Goal: Navigation & Orientation: Understand site structure

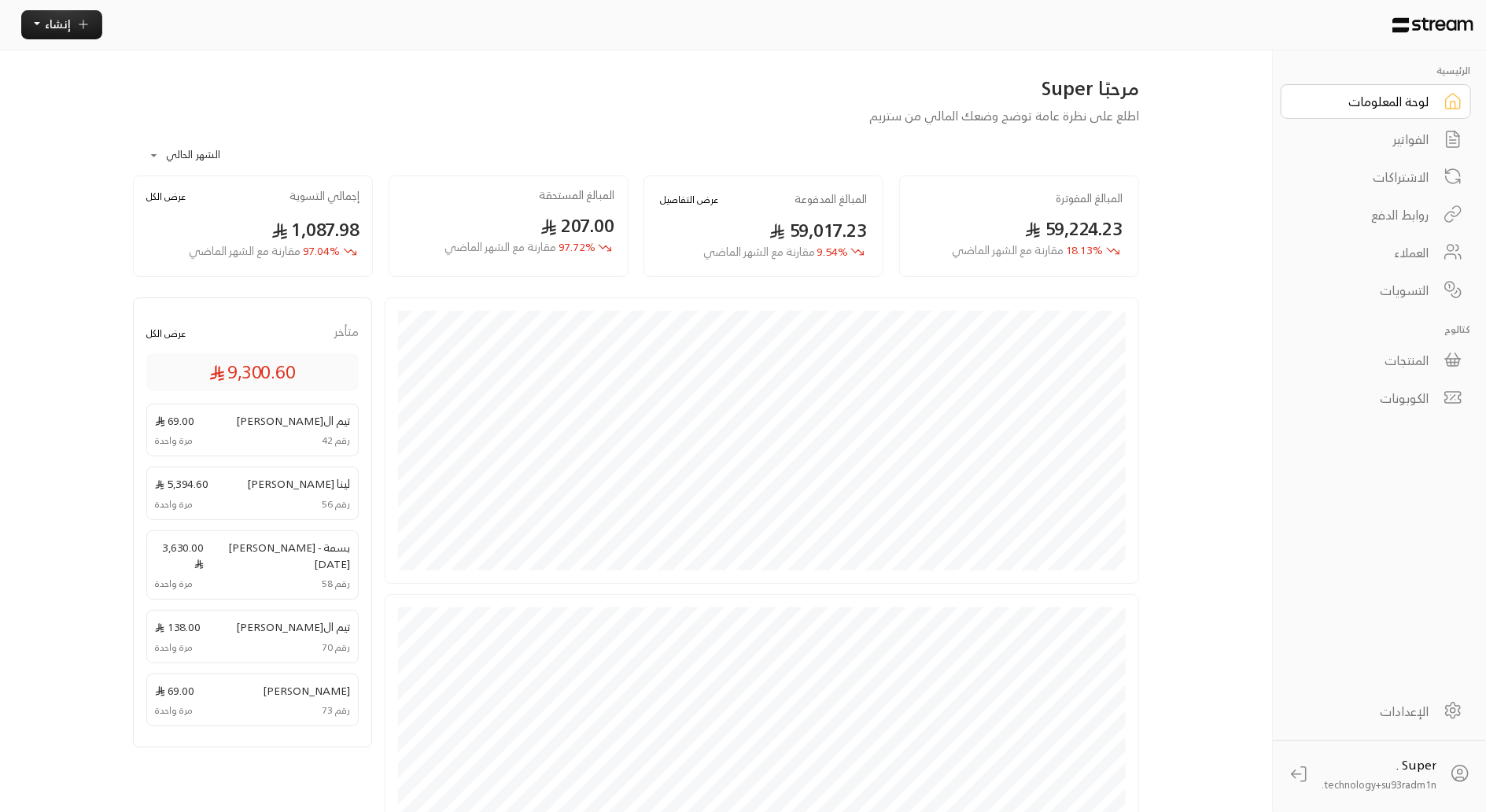
click at [1405, 256] on div "العملاء" at bounding box center [1365, 252] width 127 height 19
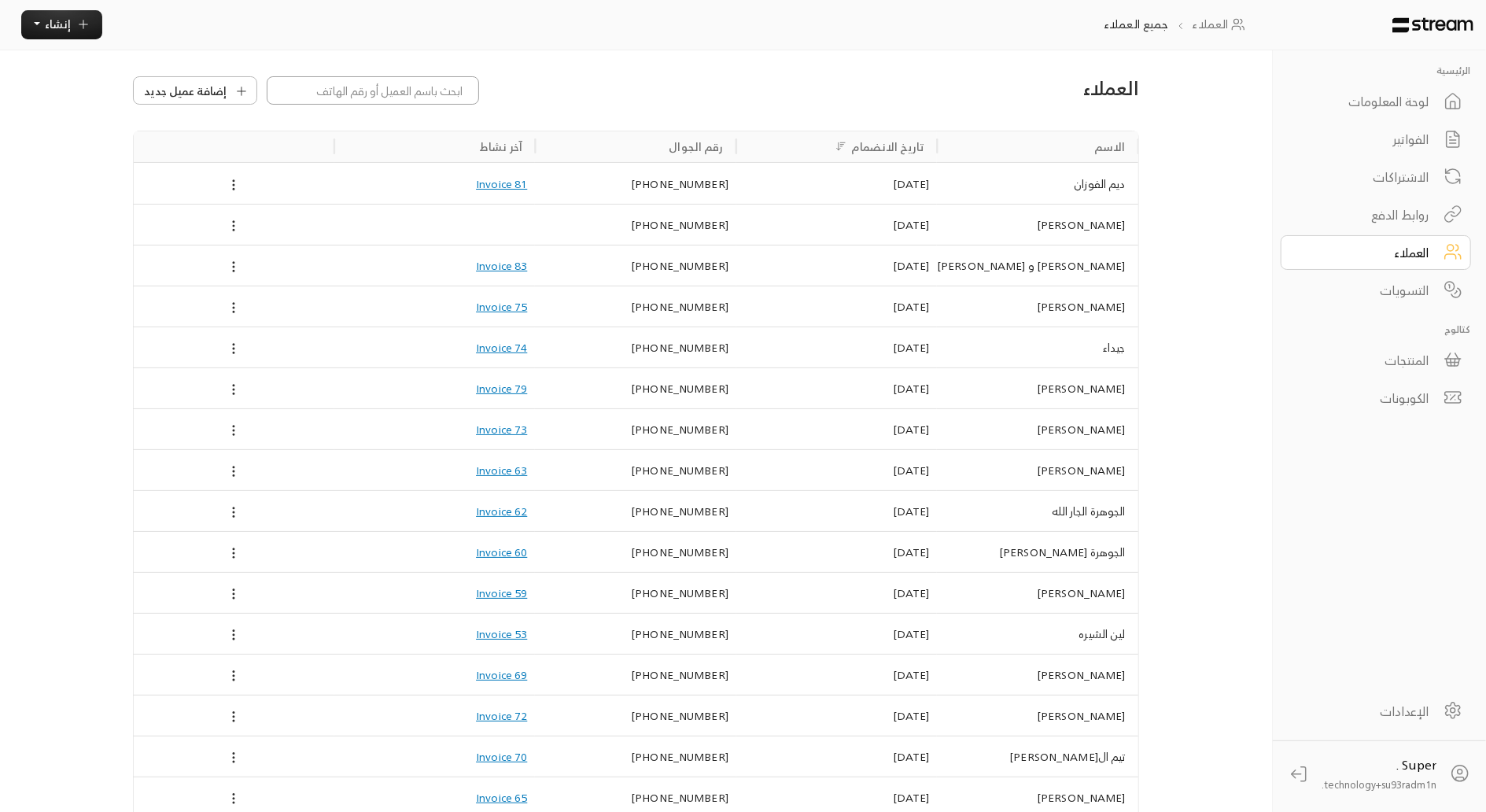
click at [391, 89] on input at bounding box center [373, 90] width 213 height 29
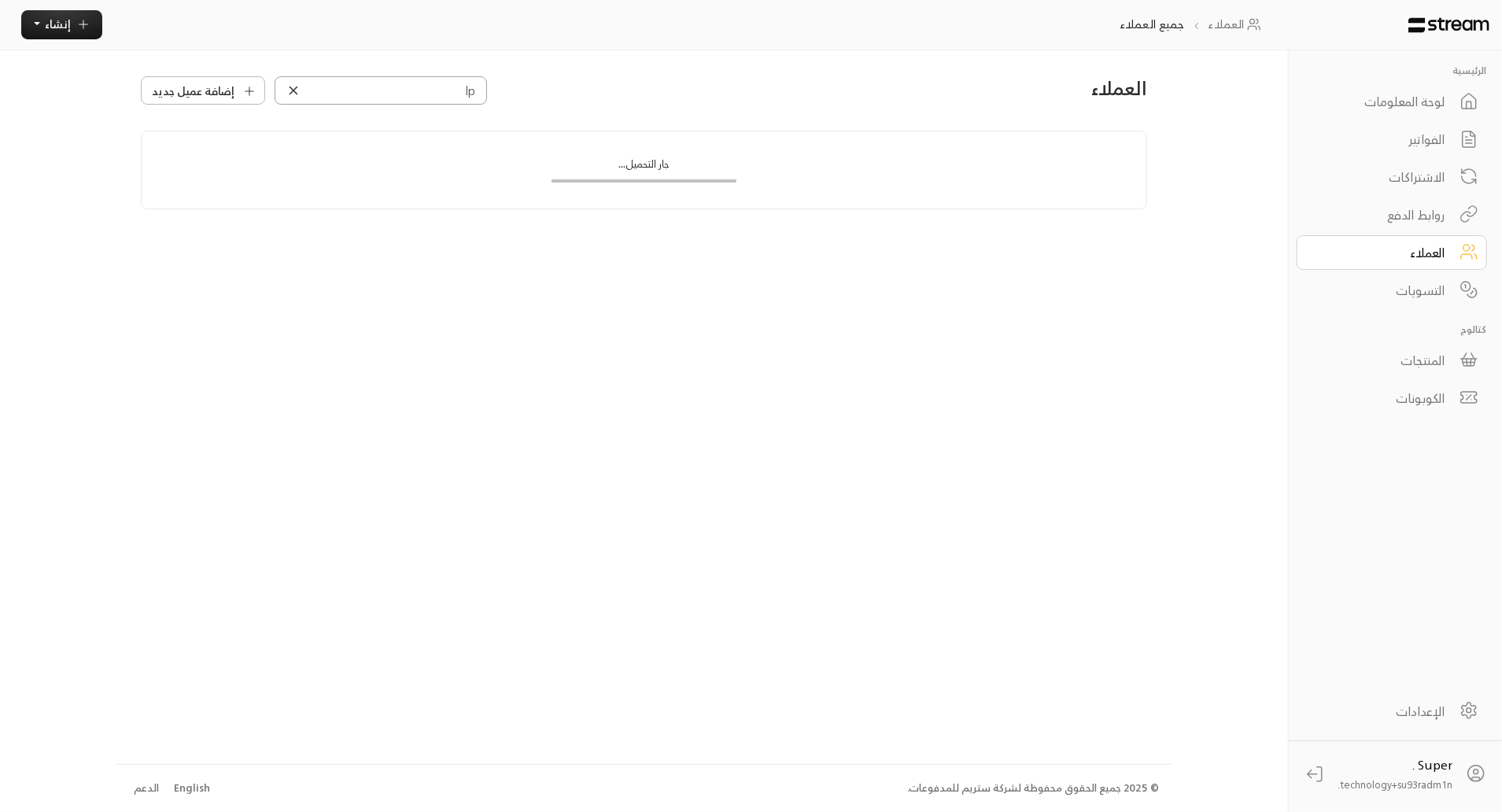
type input "l"
type input "[PERSON_NAME]"
click at [776, 177] on div "[DATE]" at bounding box center [845, 183] width 186 height 40
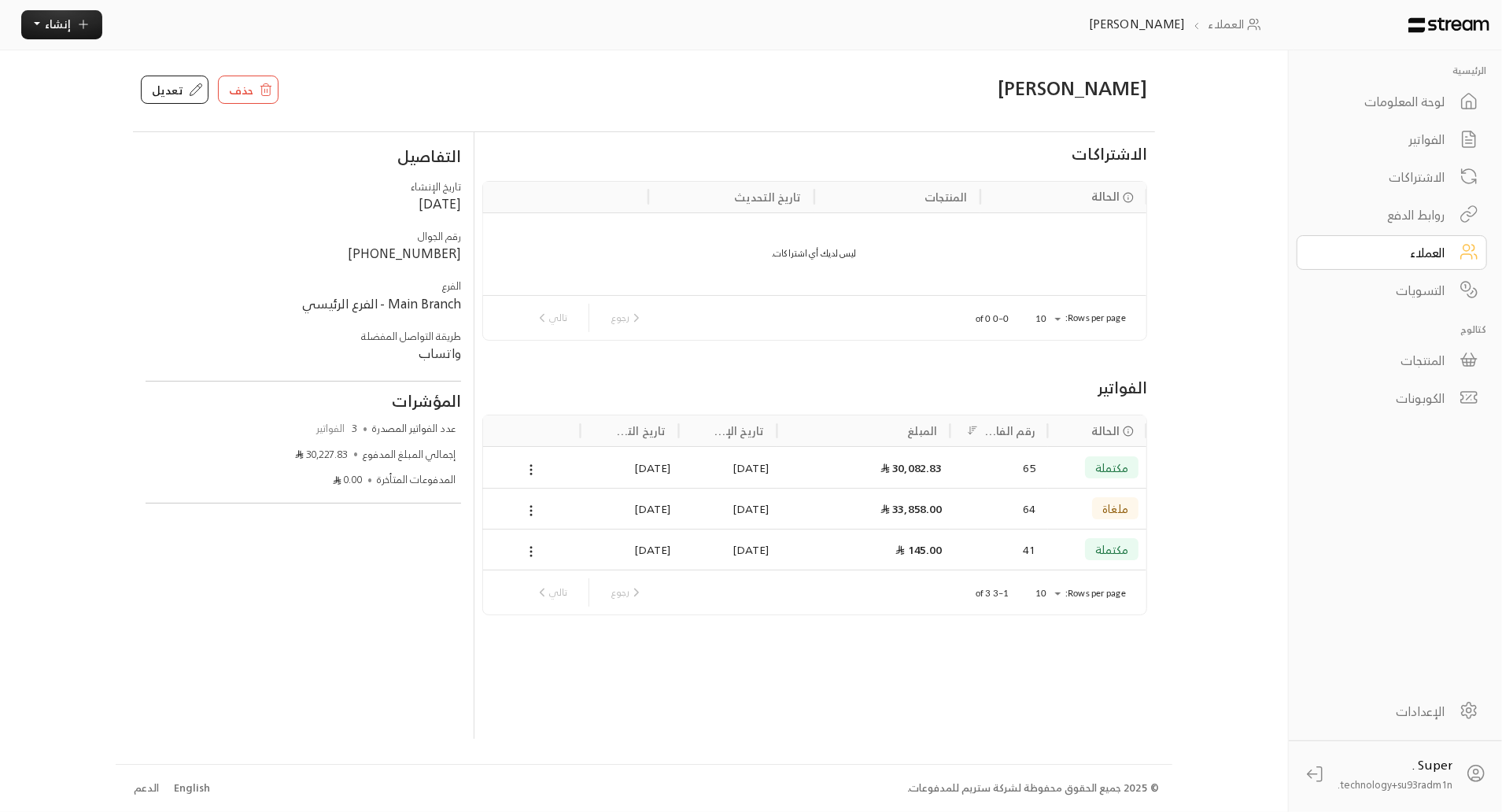
click at [964, 459] on div "65" at bounding box center [999, 467] width 72 height 40
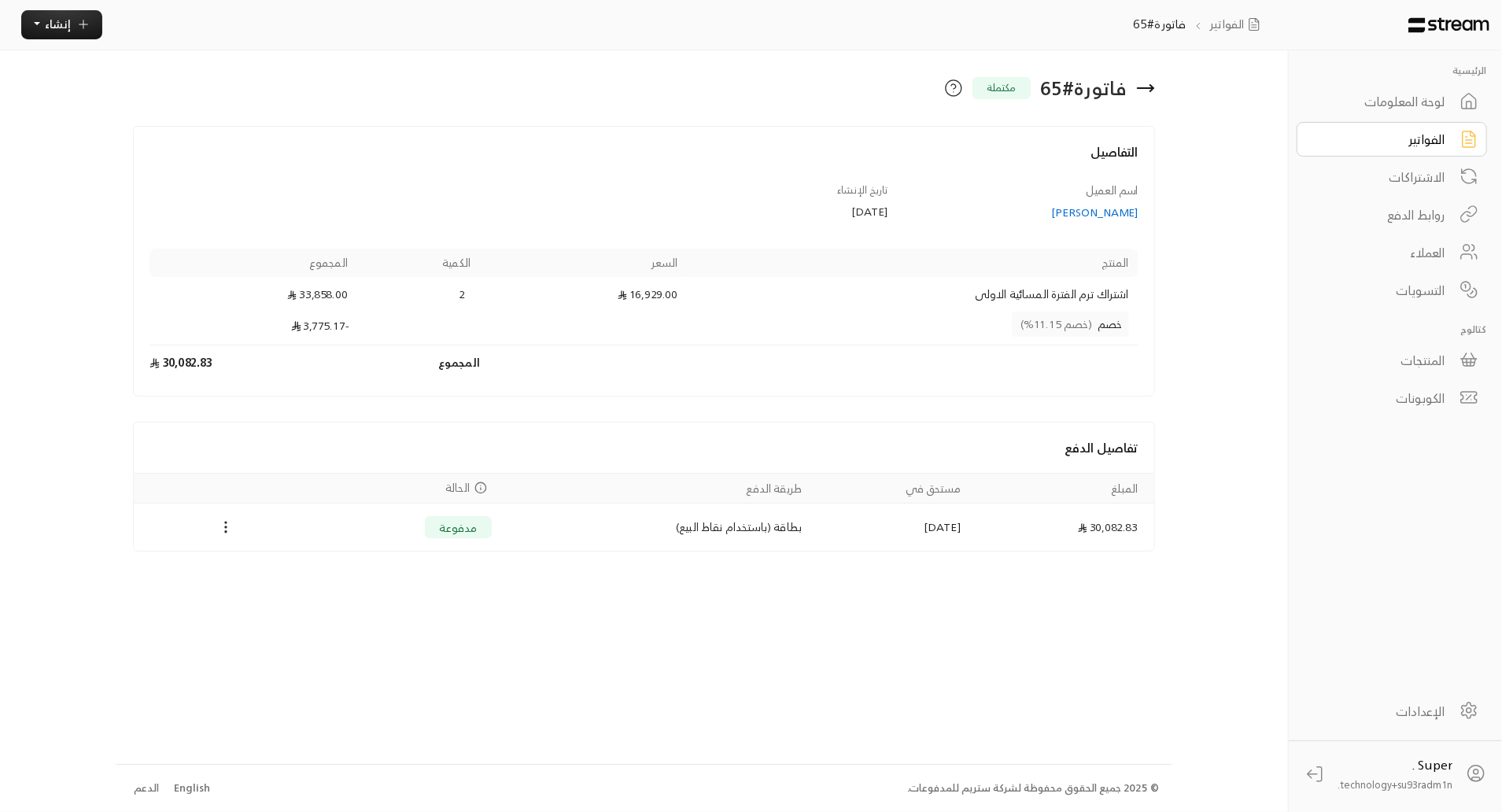
click at [1406, 259] on link "العملاء" at bounding box center [1393, 253] width 190 height 35
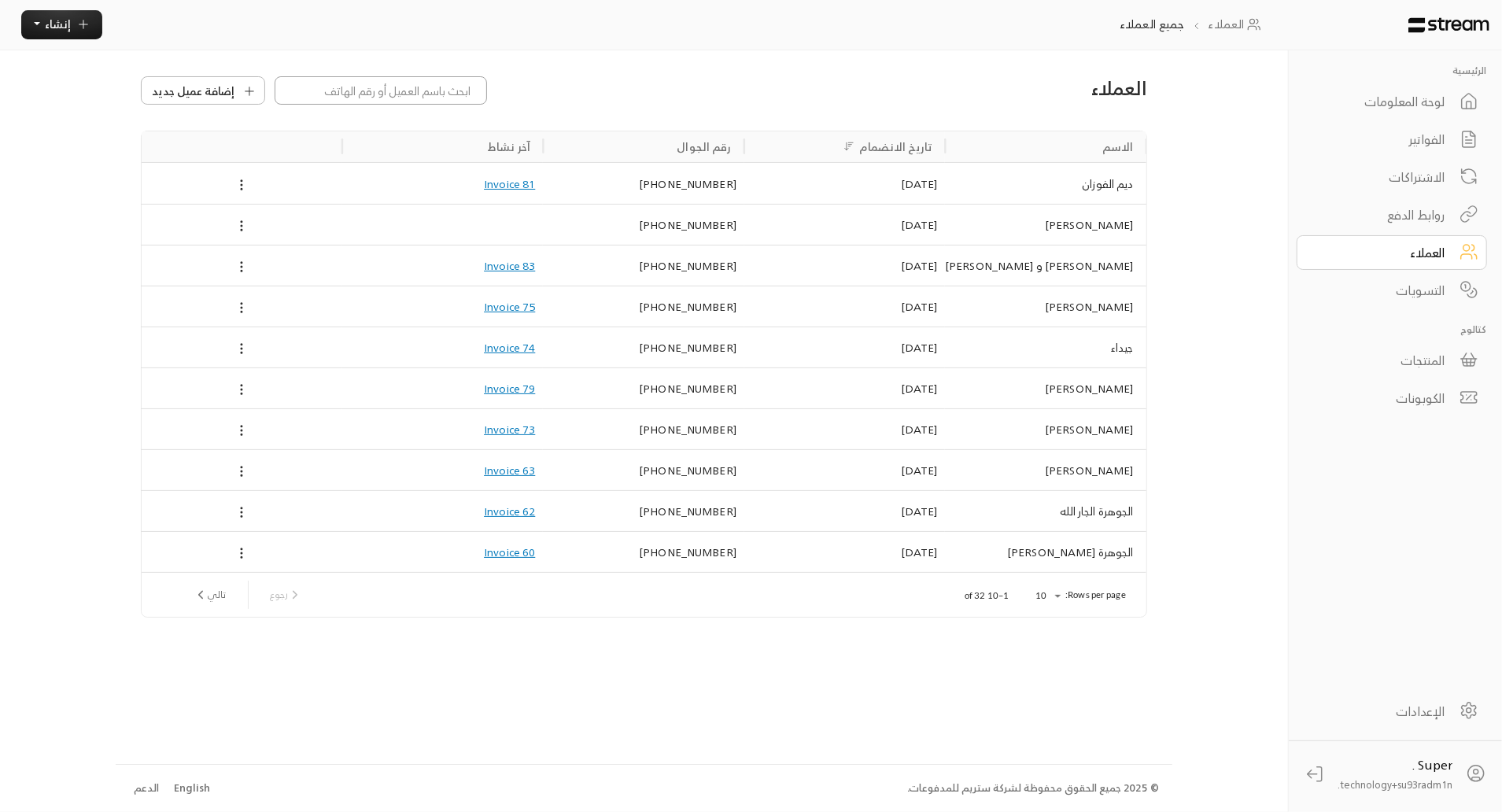
click at [436, 86] on input at bounding box center [381, 90] width 213 height 29
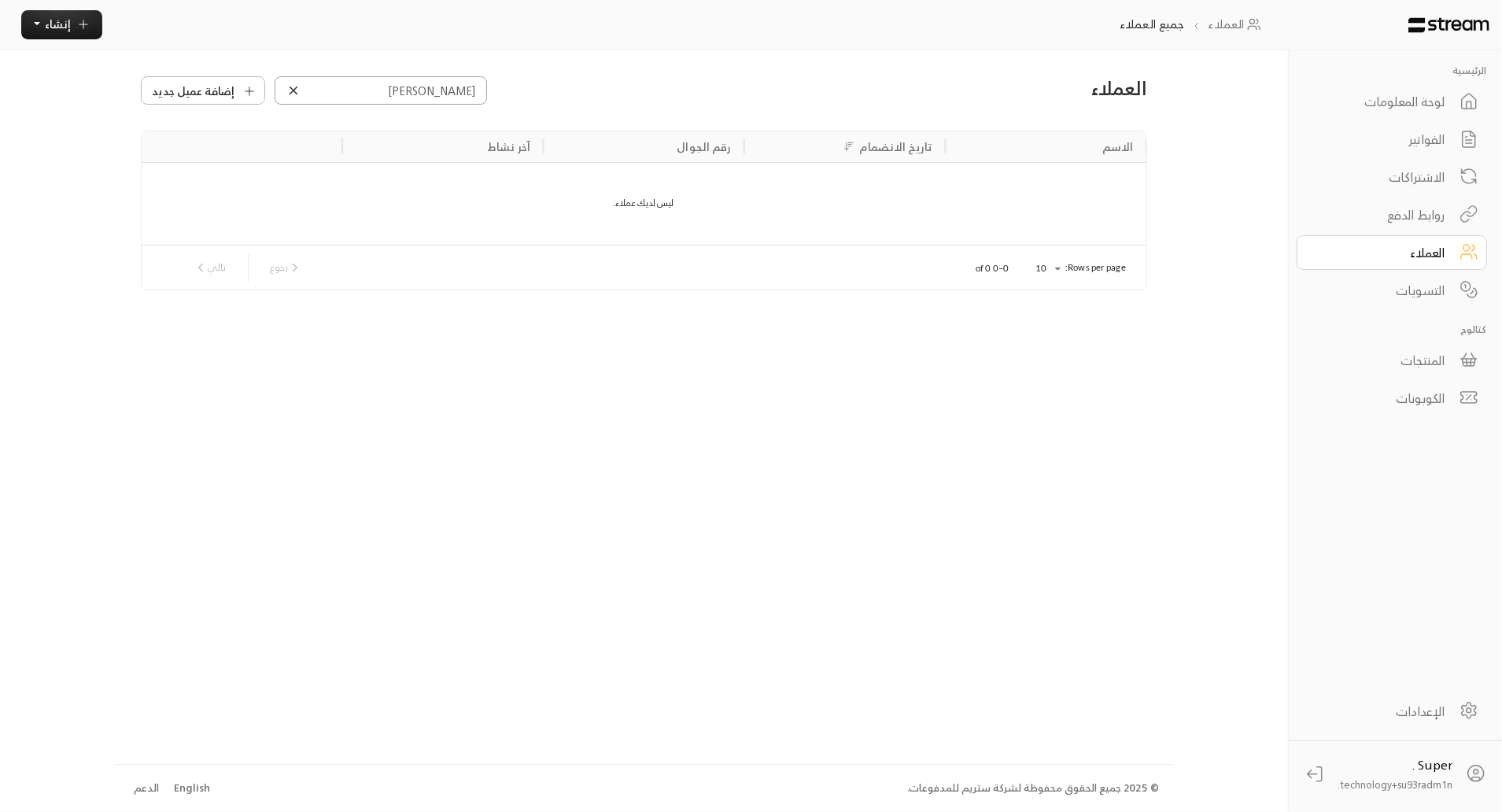
click at [408, 94] on input "[PERSON_NAME]" at bounding box center [381, 90] width 213 height 29
type input "وفاء ا"
click at [967, 170] on div "[PERSON_NAME]" at bounding box center [1046, 183] width 175 height 40
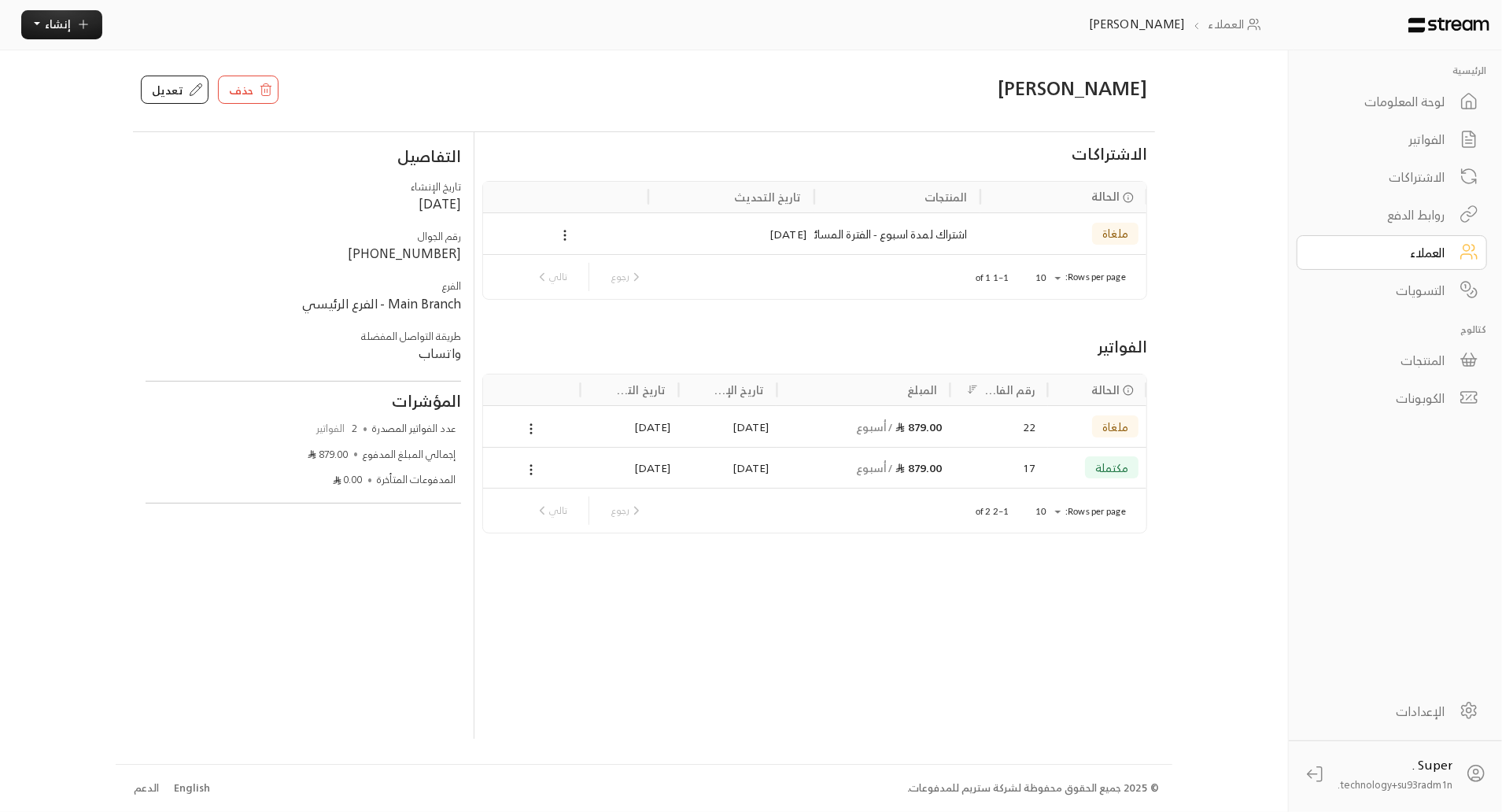
click at [1416, 167] on div "الاشتراكات" at bounding box center [1381, 177] width 127 height 19
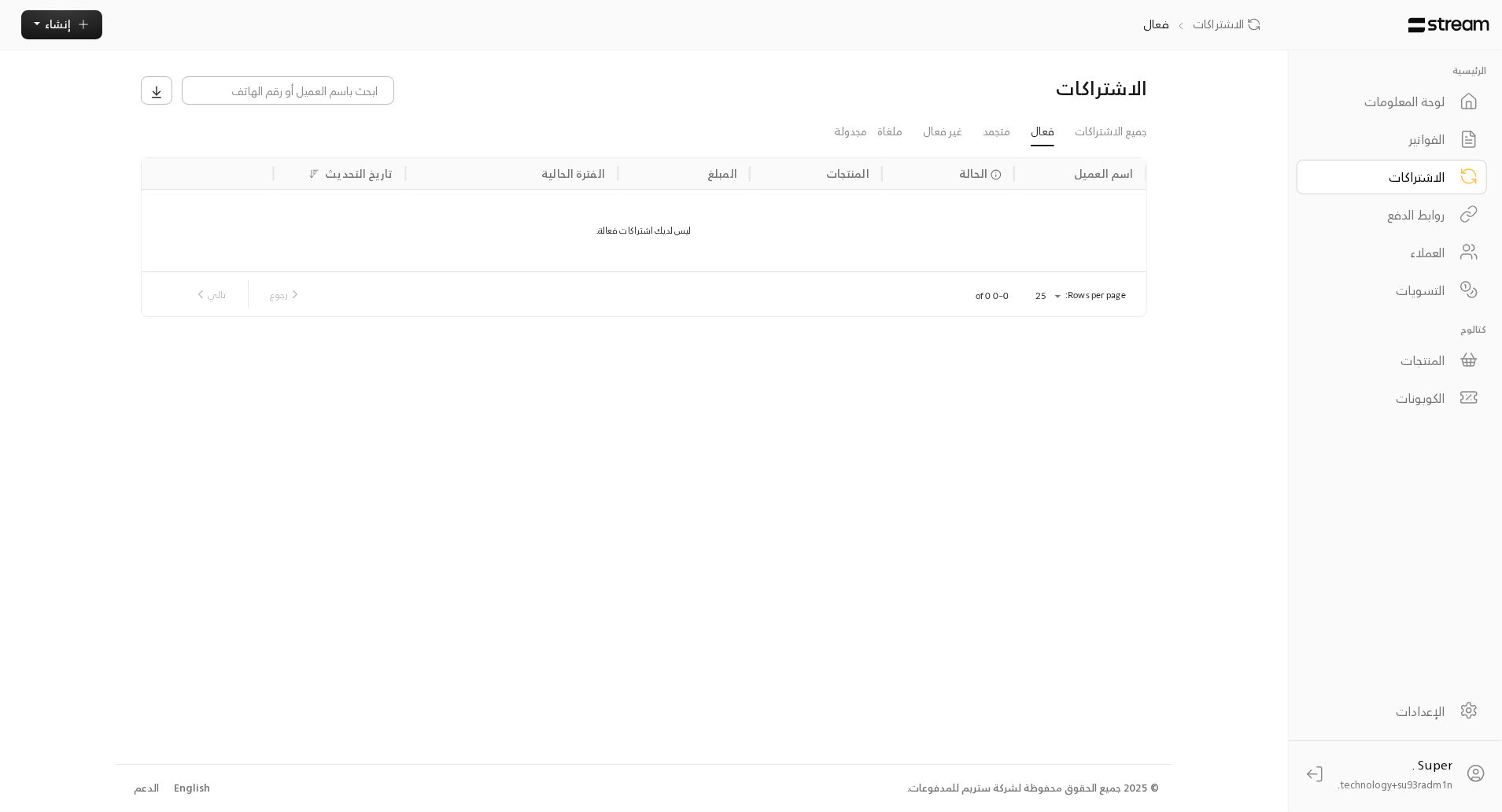
click at [1431, 350] on div "المنتجات" at bounding box center [1381, 360] width 127 height 19
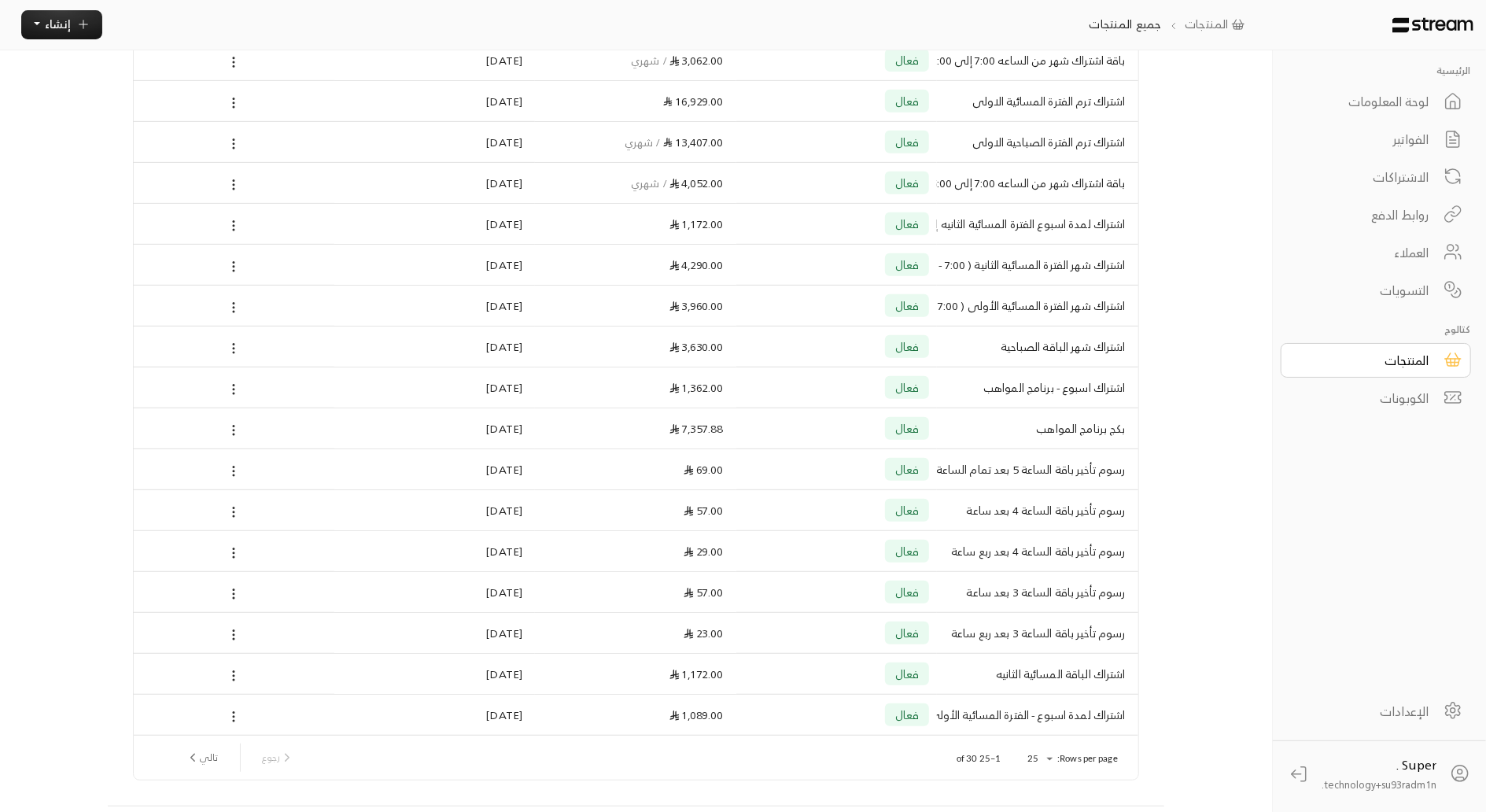
scroll to position [485, 0]
click at [1367, 174] on div "الاشتراكات" at bounding box center [1365, 177] width 127 height 19
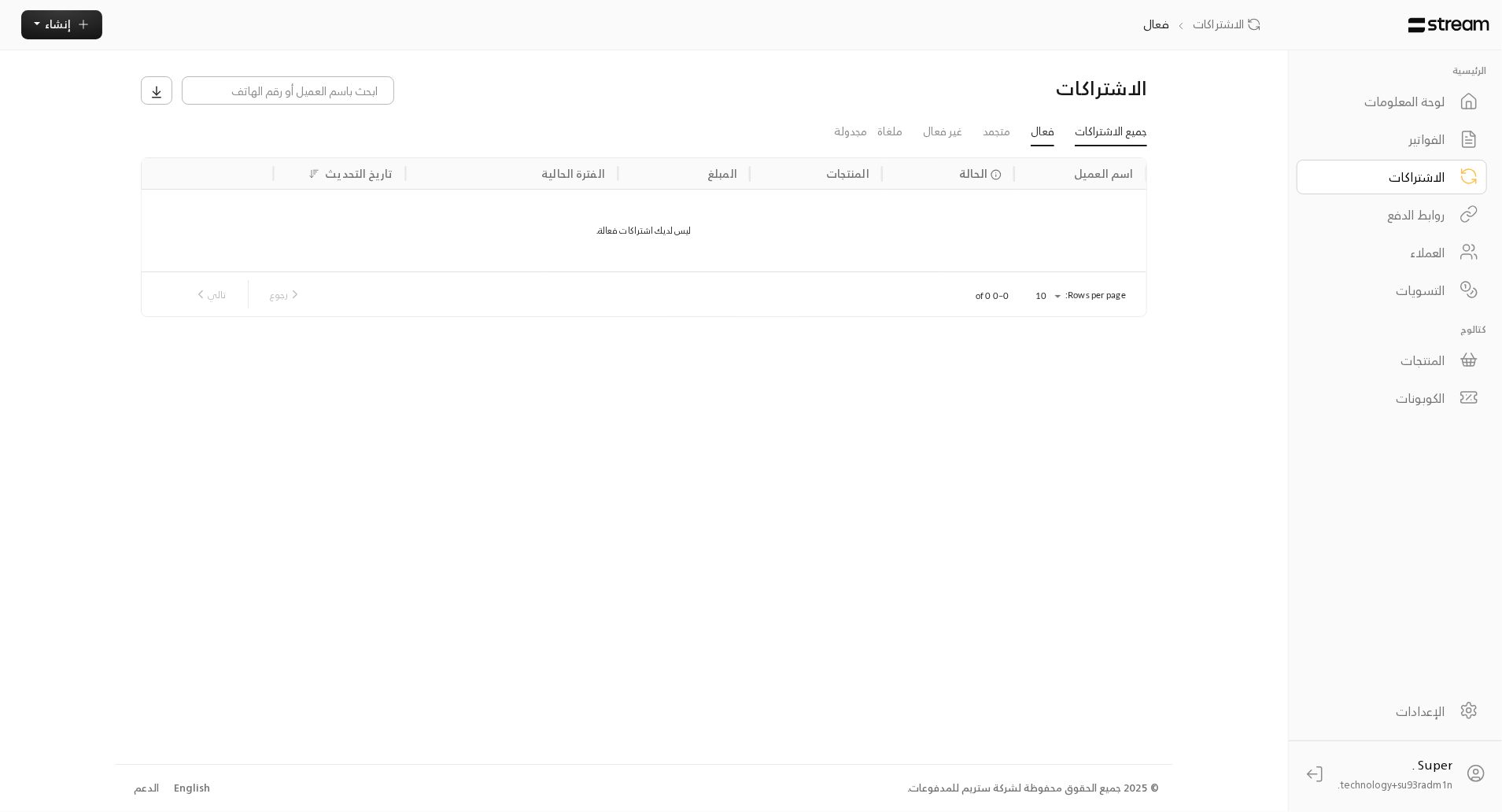
click at [1113, 136] on link "جميع الاشتراكات" at bounding box center [1111, 133] width 72 height 29
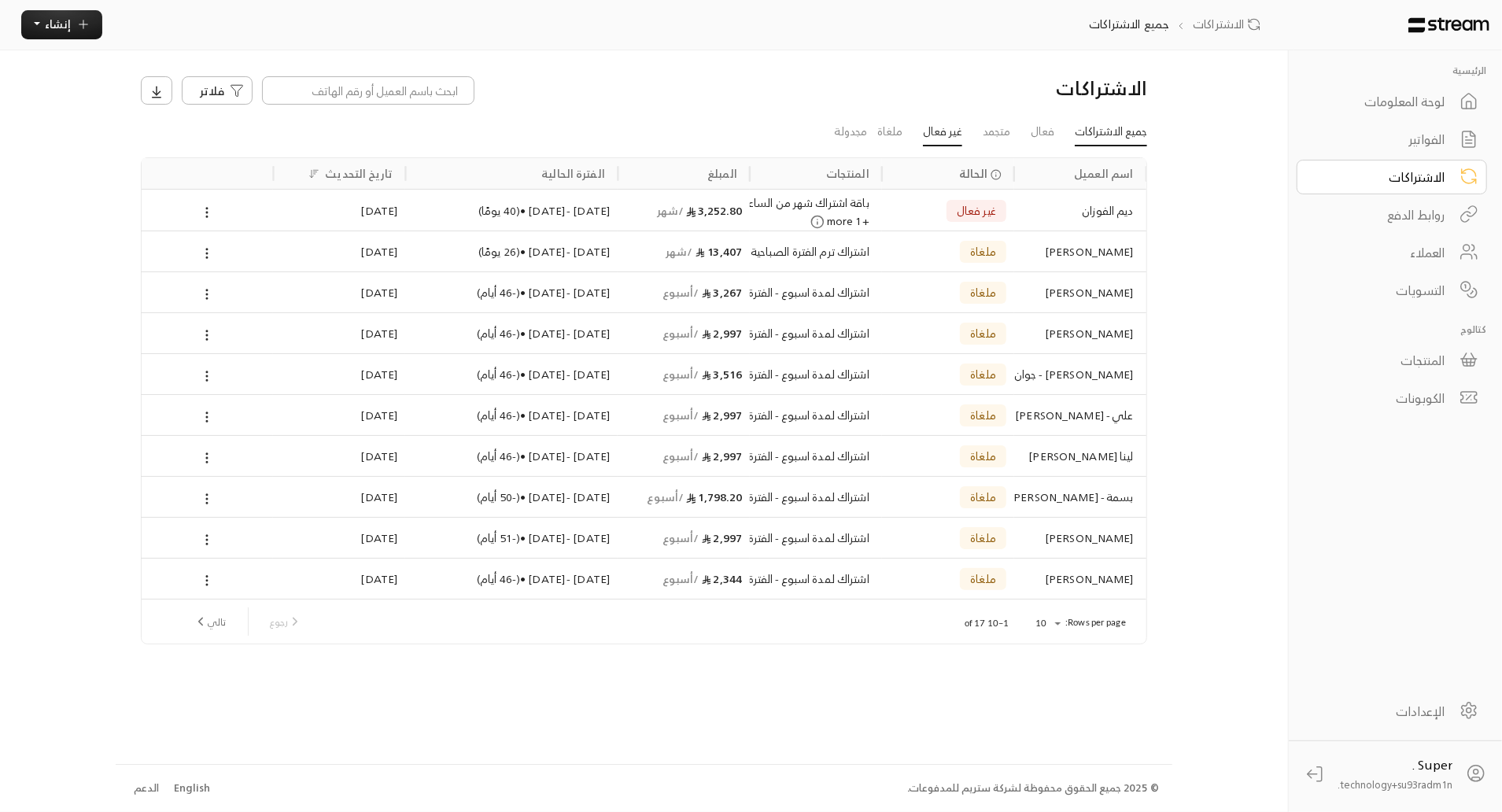
click at [939, 131] on link "غير فعال" at bounding box center [943, 133] width 40 height 29
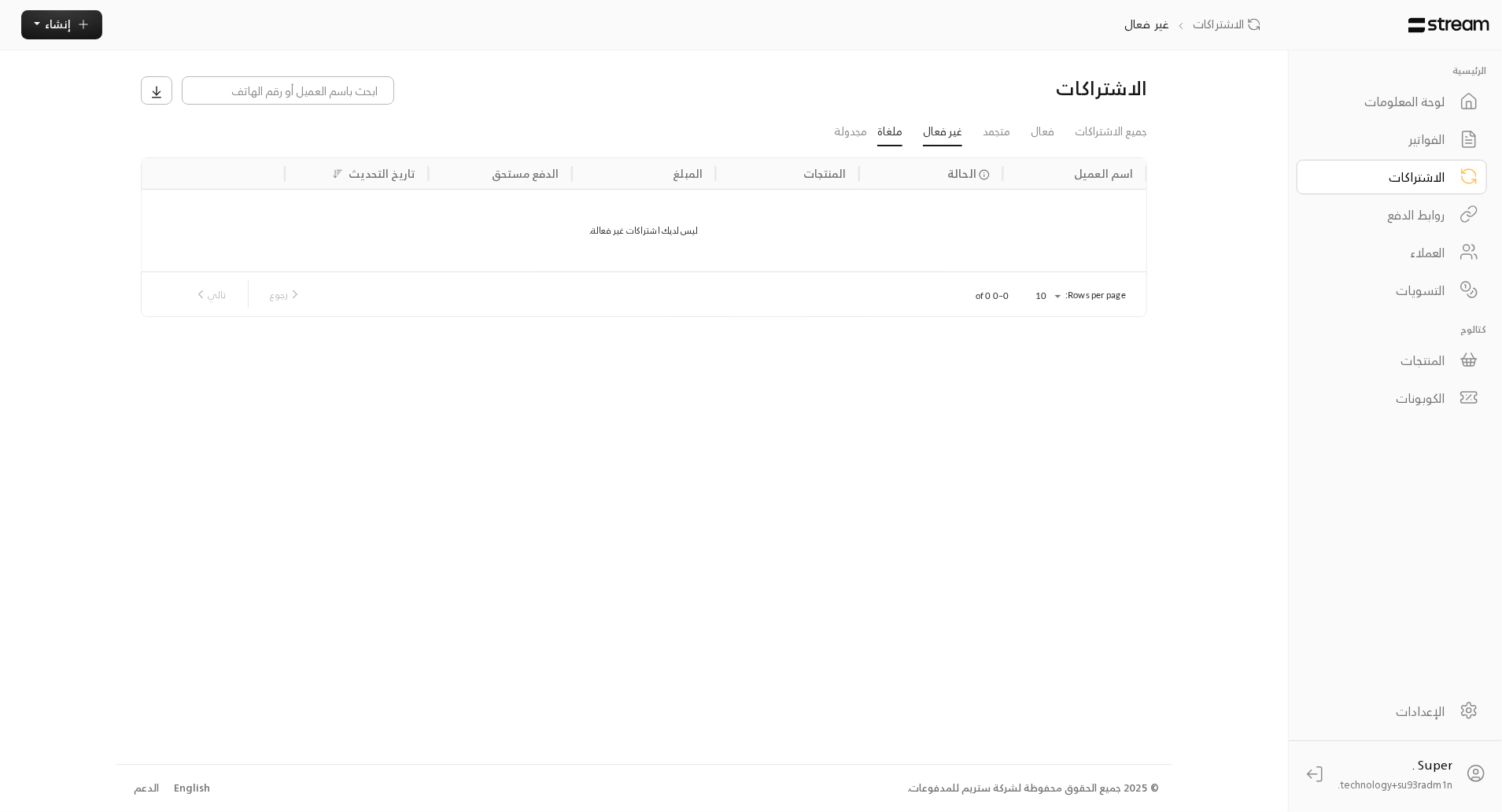
click at [897, 128] on link "ملغاة" at bounding box center [890, 133] width 25 height 29
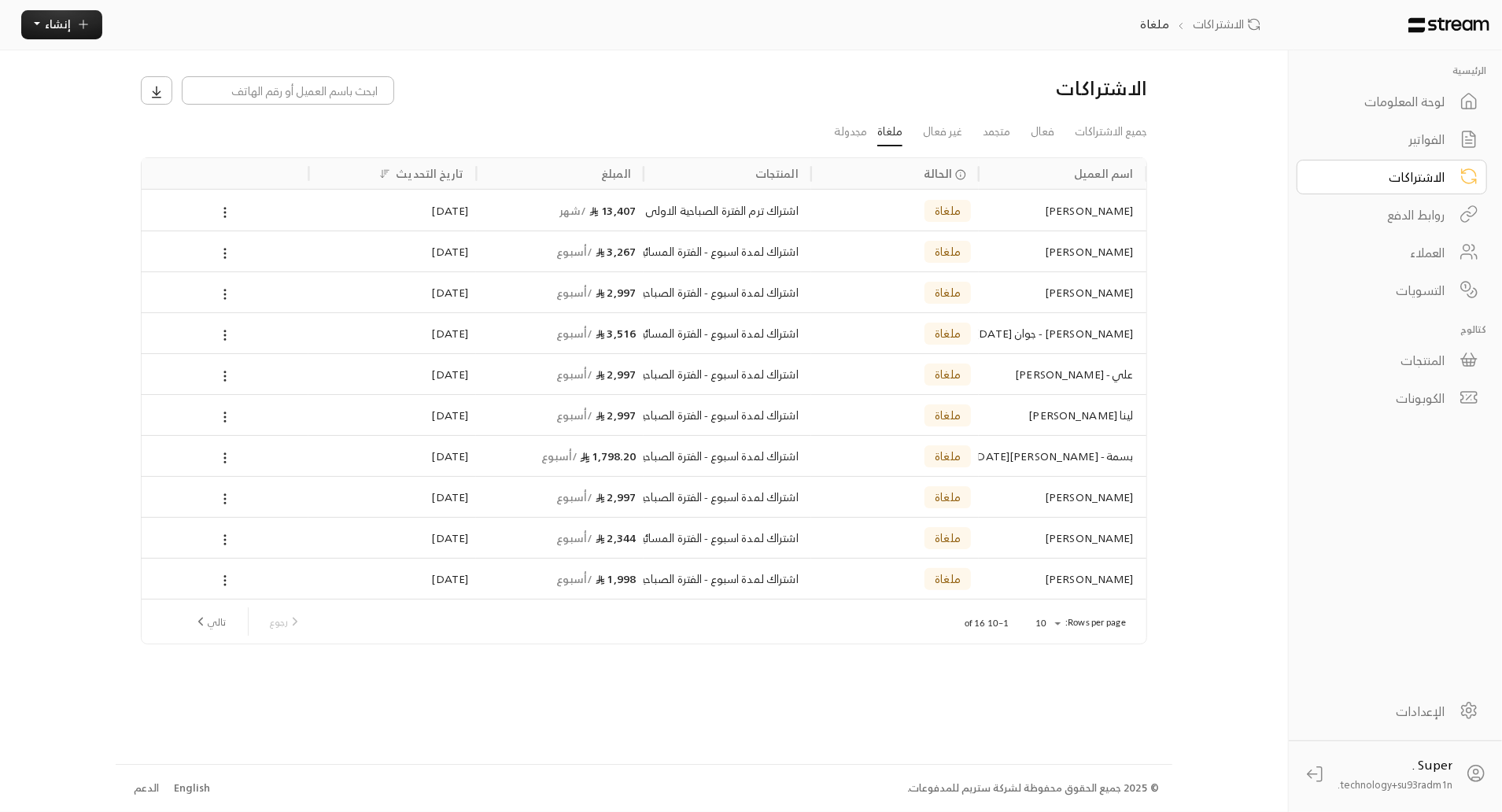
click at [1398, 392] on div "الكوبونات" at bounding box center [1381, 398] width 127 height 19
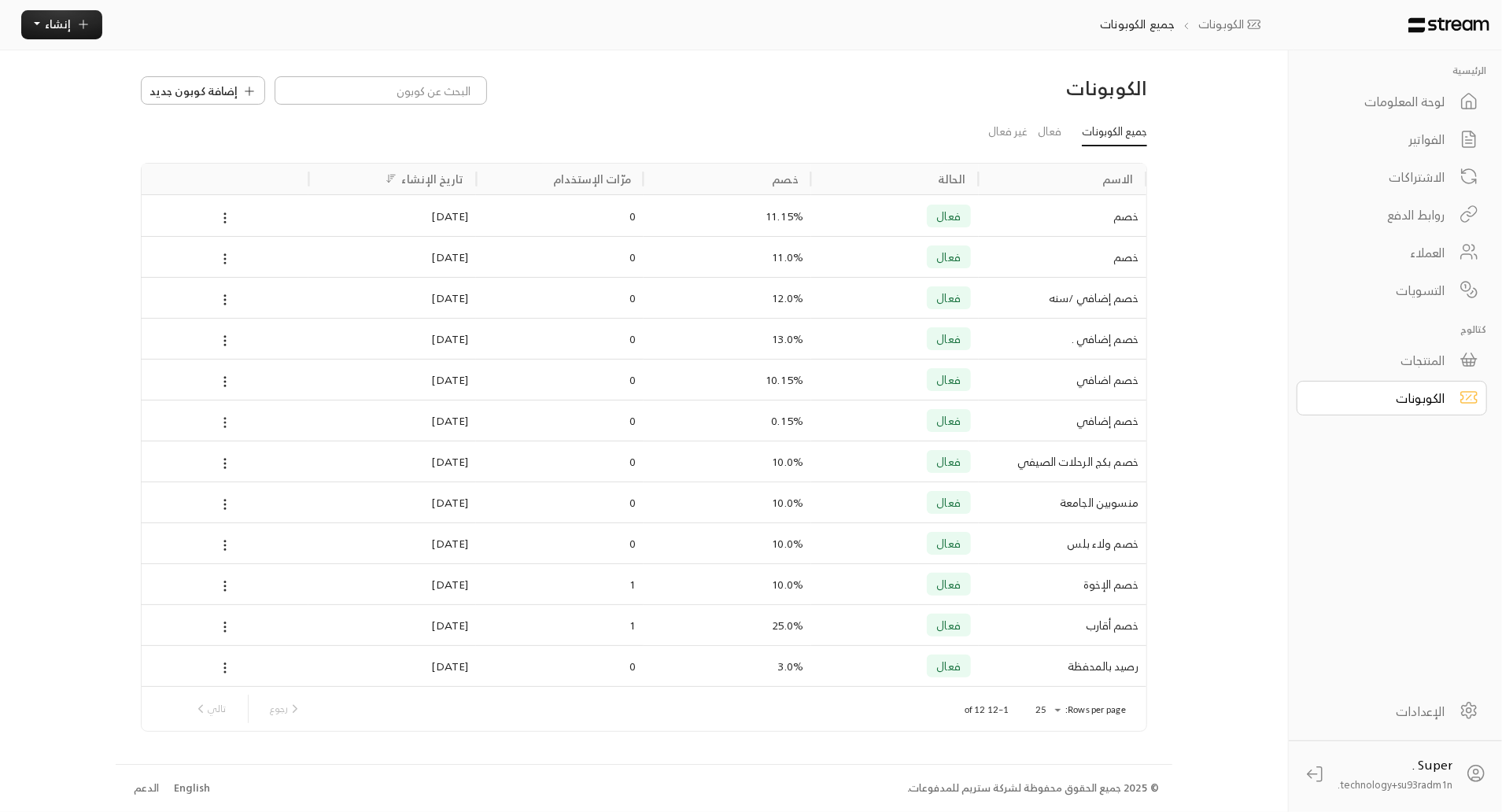
click at [221, 412] on button at bounding box center [225, 422] width 14 height 20
